Goal: Check status: Check status

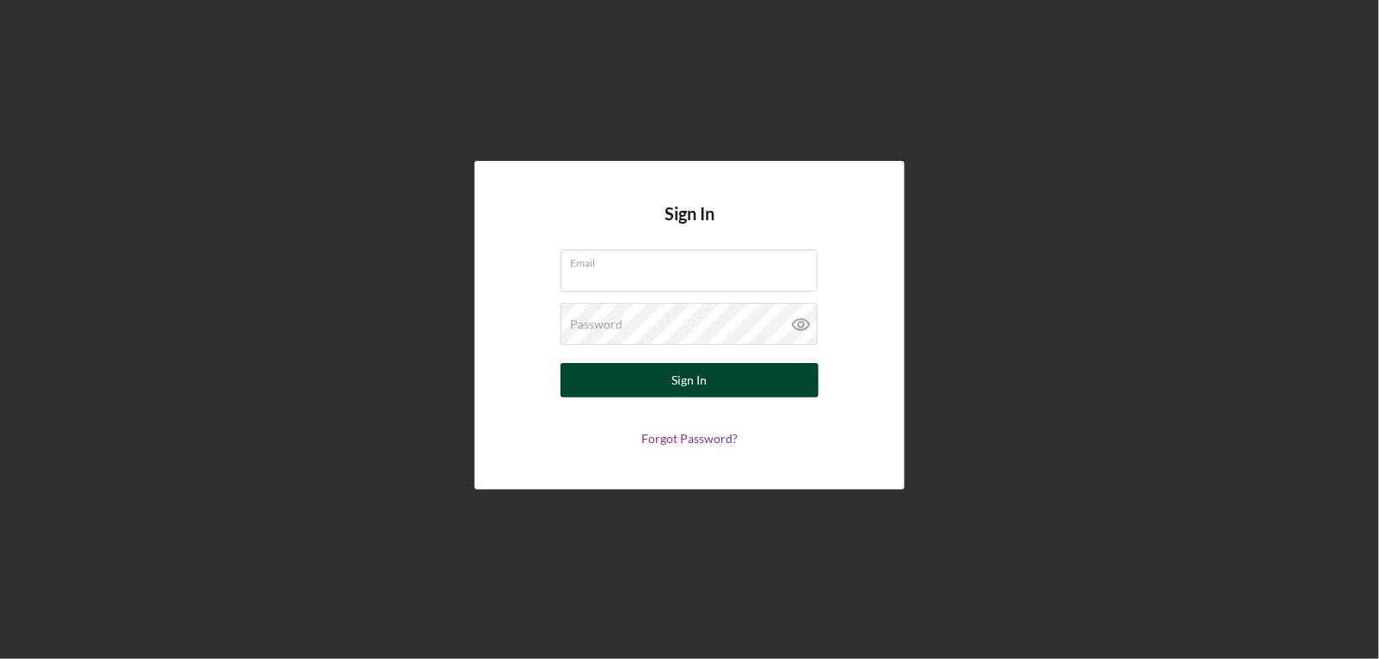
type input "[EMAIL_ADDRESS][DOMAIN_NAME]"
click at [728, 380] on button "Sign In" at bounding box center [690, 380] width 258 height 34
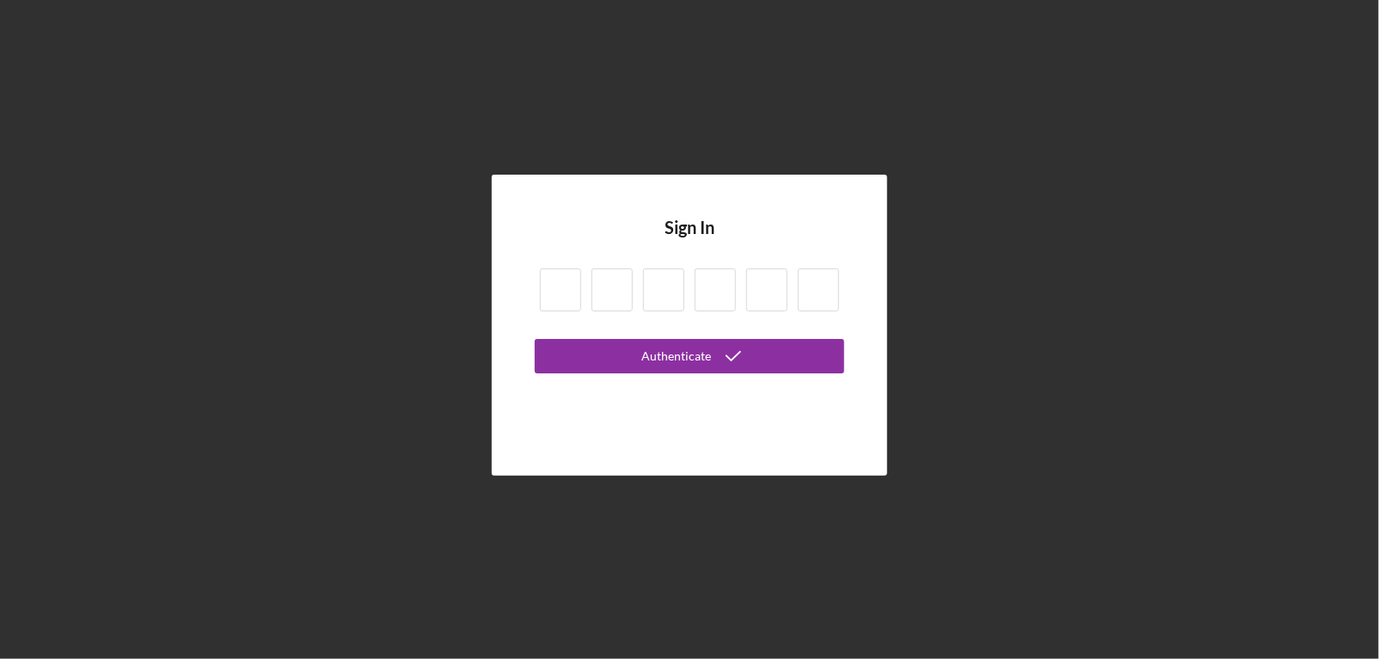
click at [568, 297] on input at bounding box center [560, 289] width 41 height 43
type input "1"
type input "0"
type input "8"
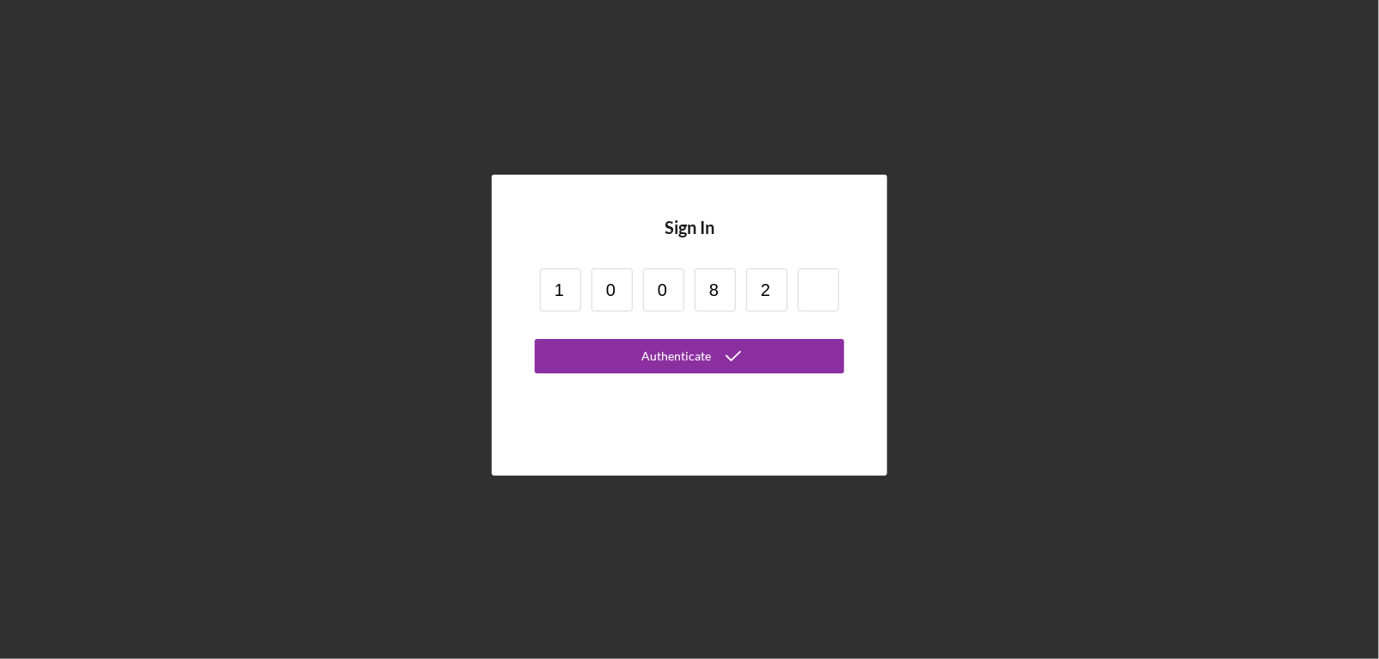
type input "2"
type input "0"
click at [535, 339] on button "Authenticate" at bounding box center [690, 356] width 310 height 34
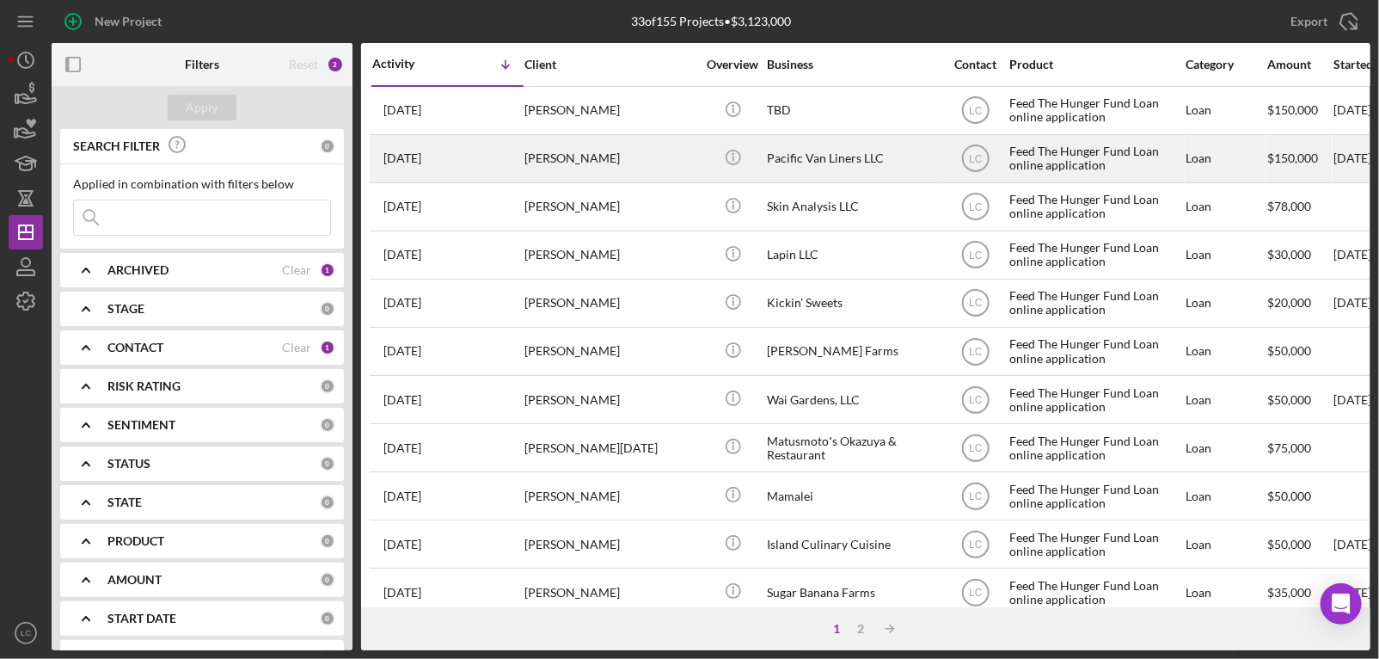
click at [844, 163] on div "Pacific Van Liners LLC" at bounding box center [853, 159] width 172 height 46
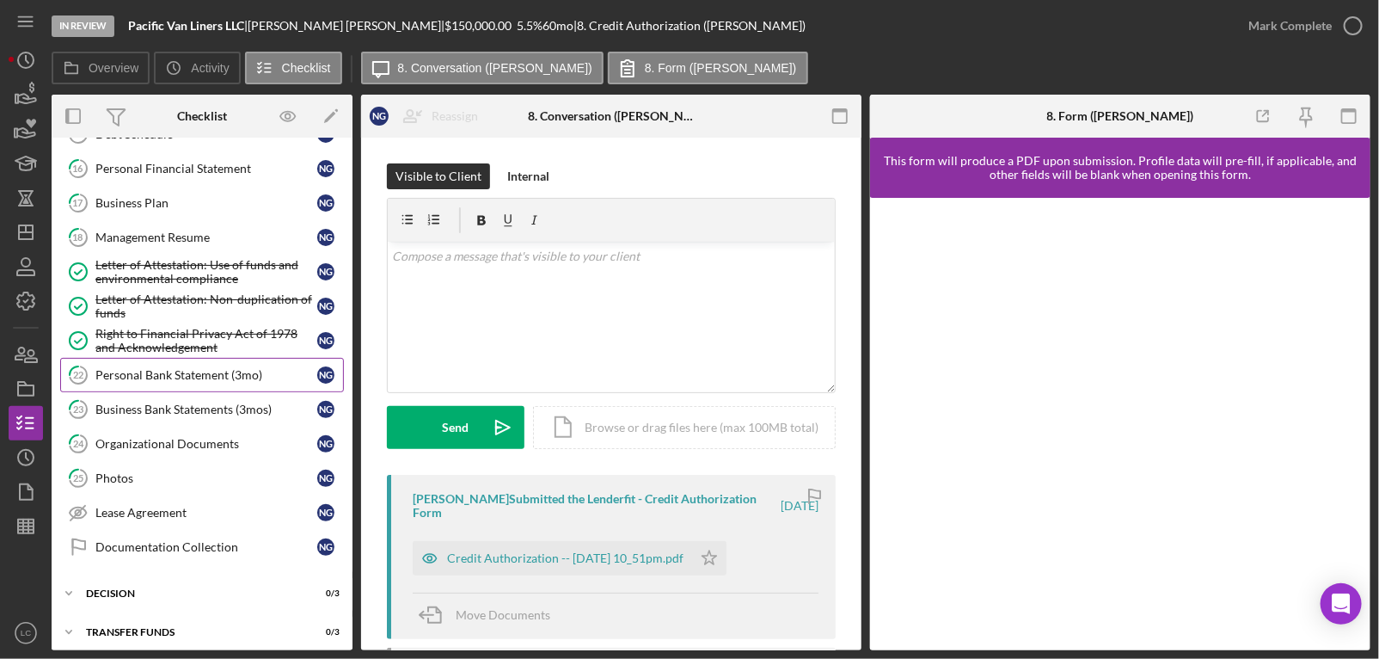
scroll to position [427, 0]
